Goal: Transaction & Acquisition: Purchase product/service

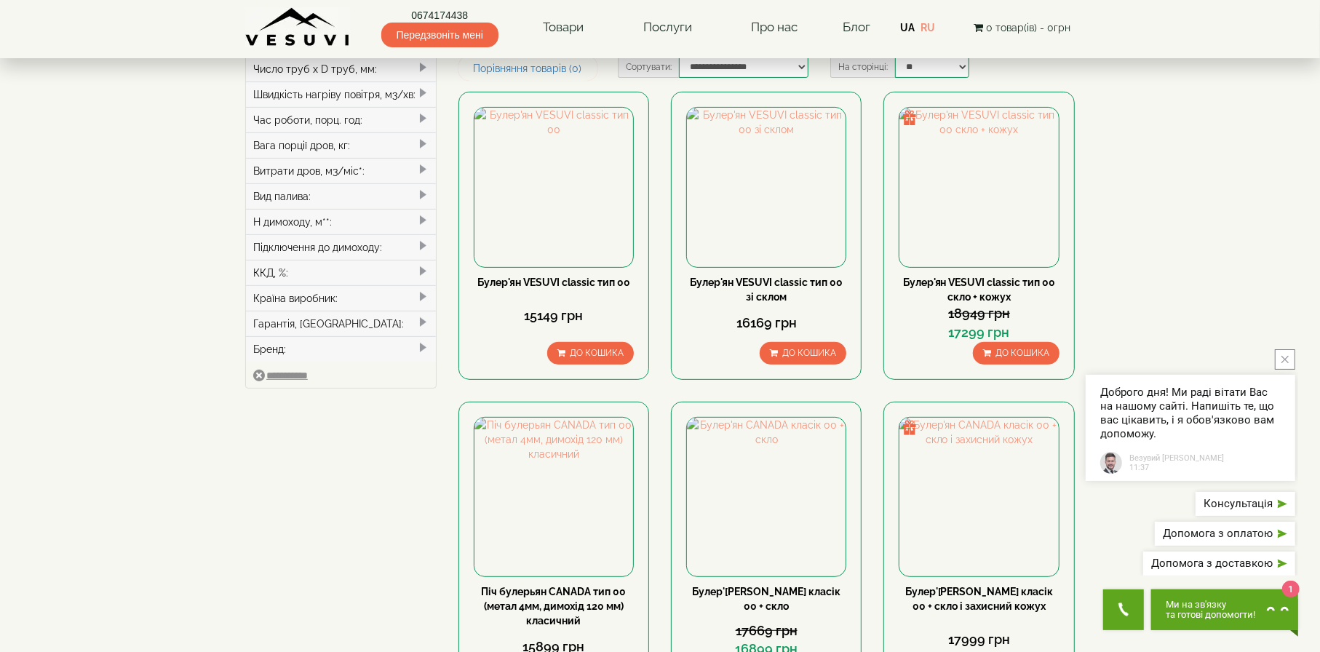
scroll to position [437, 0]
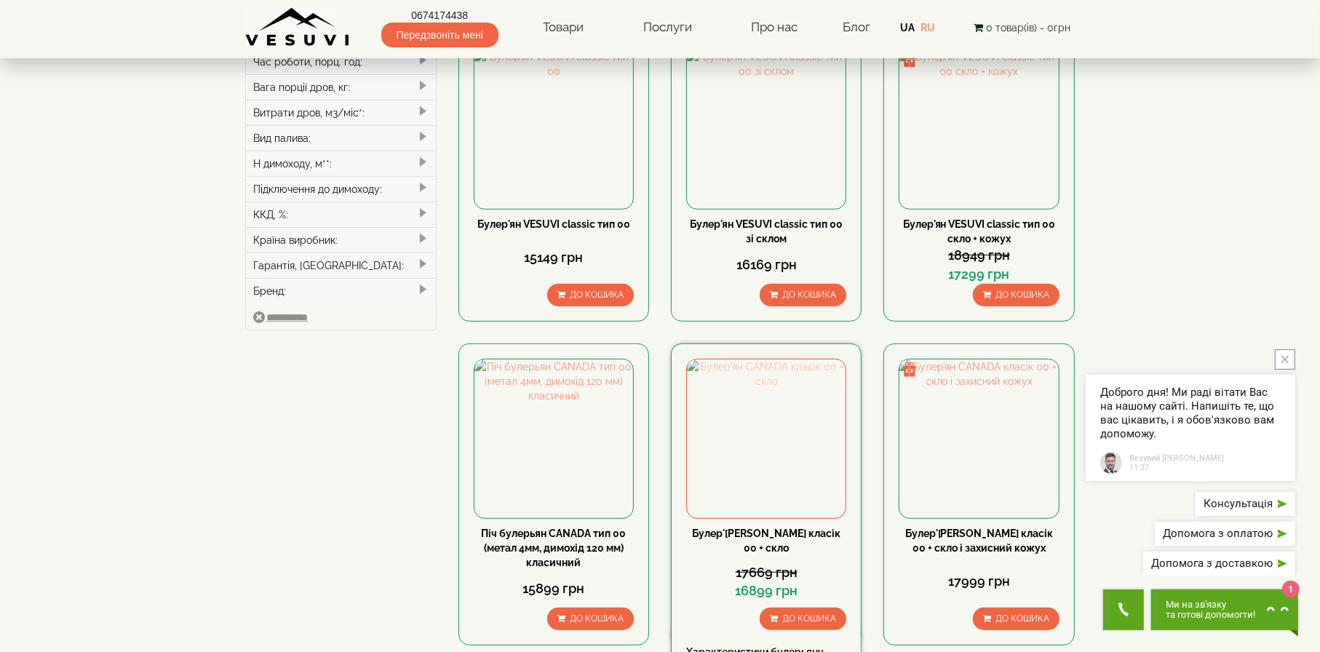
click at [781, 362] on img at bounding box center [766, 438] width 159 height 159
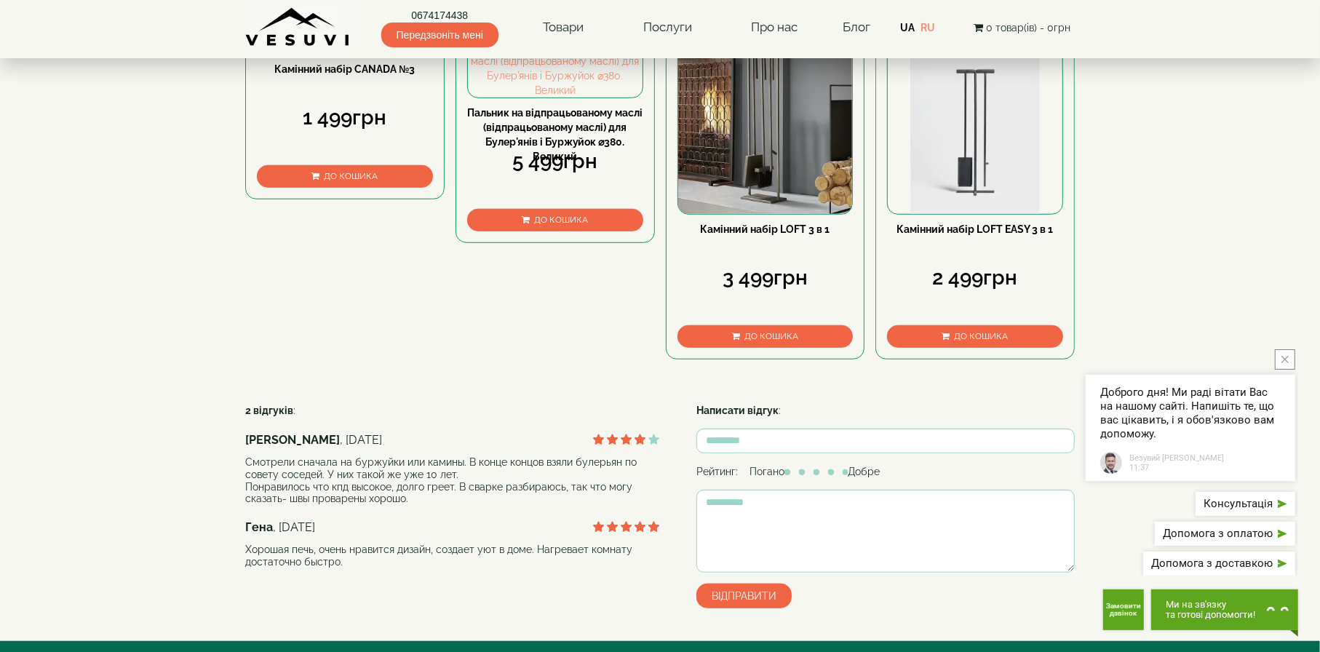
scroll to position [364, 0]
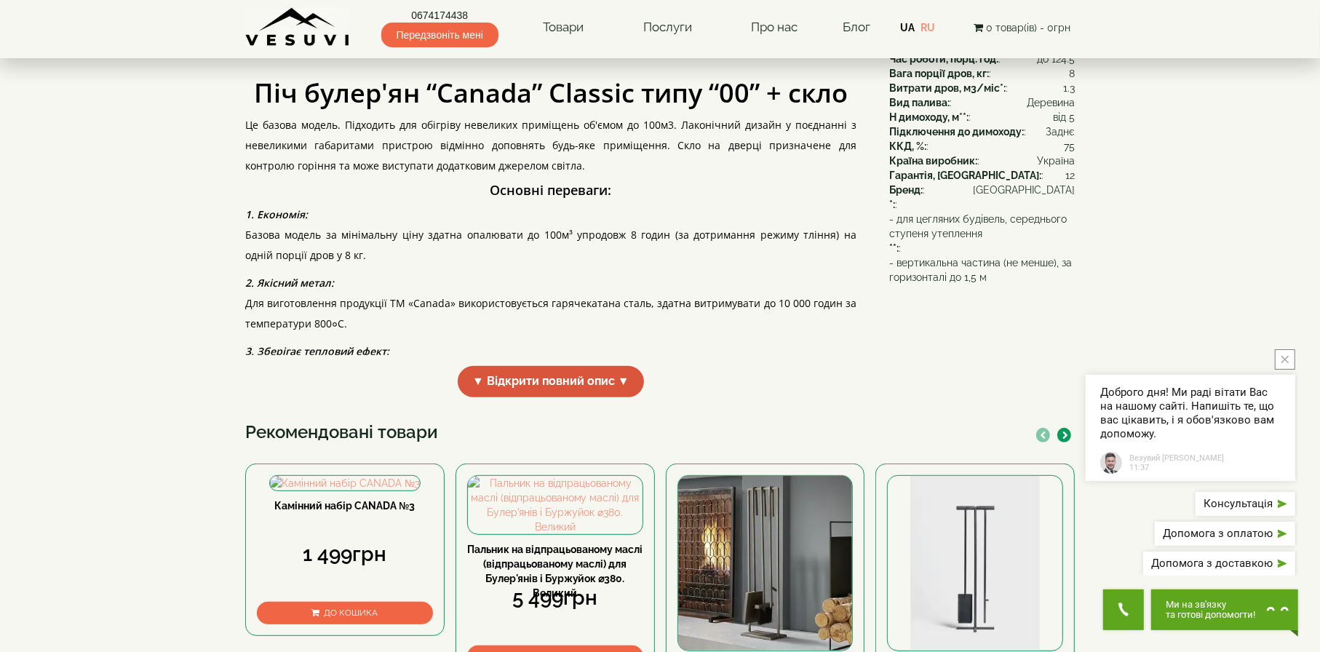
click at [555, 380] on span "▼ Відкрити повний опис ▼" at bounding box center [551, 381] width 186 height 31
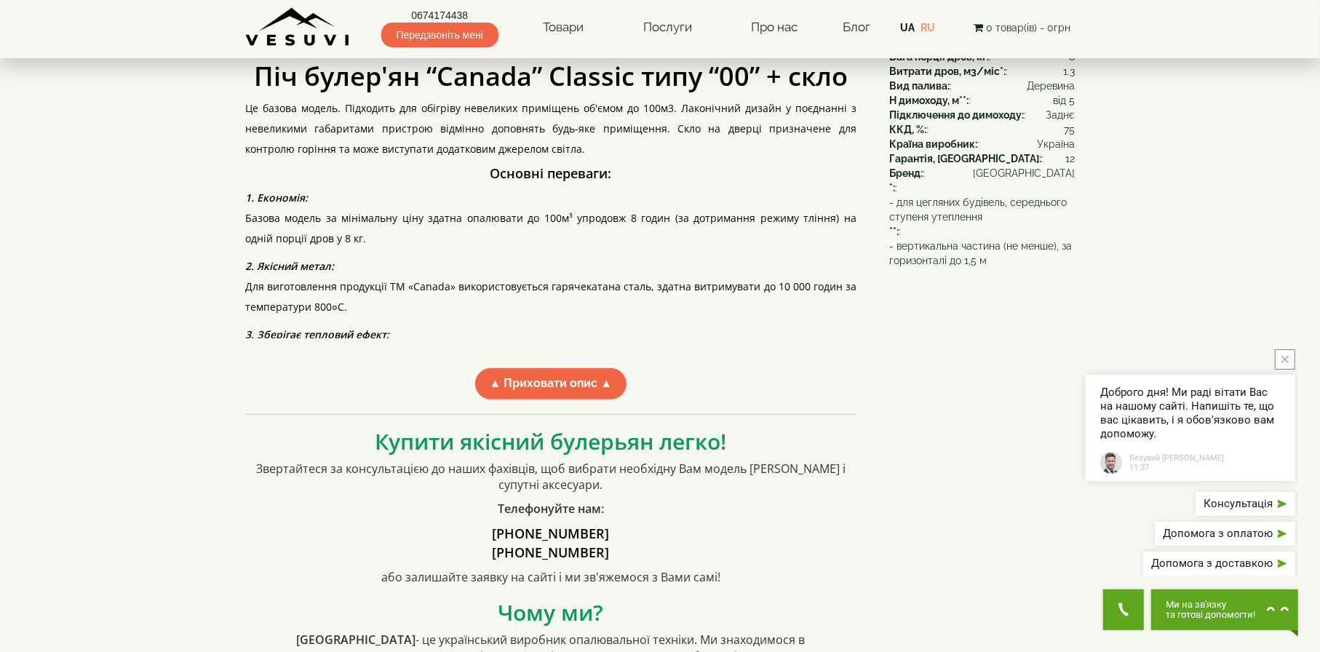
scroll to position [0, 0]
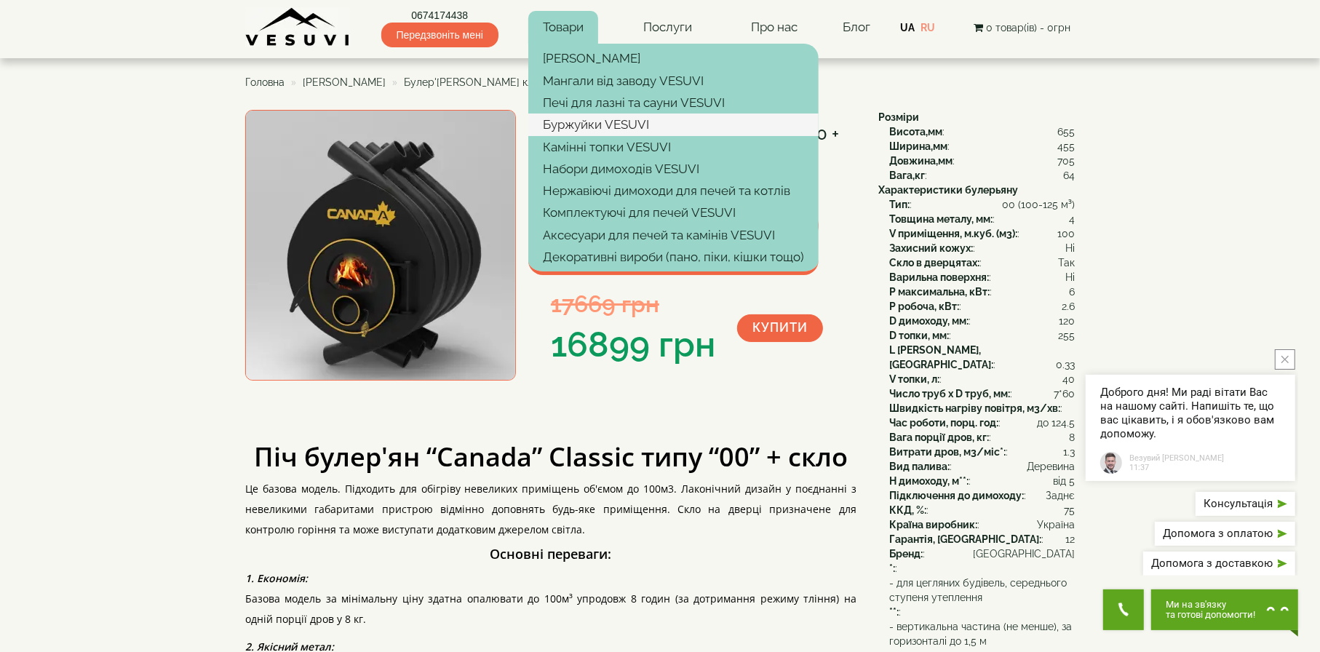
click at [613, 125] on link "Буржуйки VESUVI" at bounding box center [673, 125] width 290 height 22
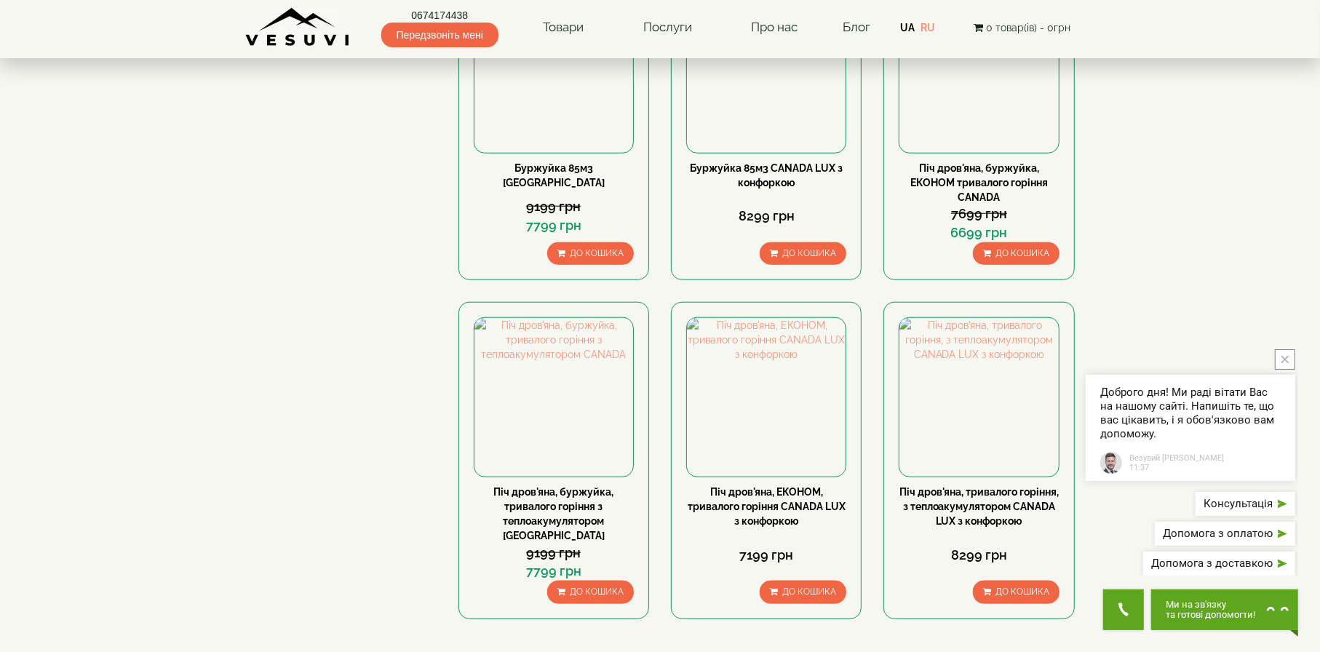
scroll to position [1455, 0]
